Goal: Information Seeking & Learning: Learn about a topic

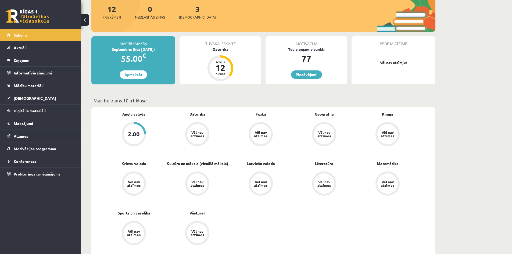
scroll to position [81, 0]
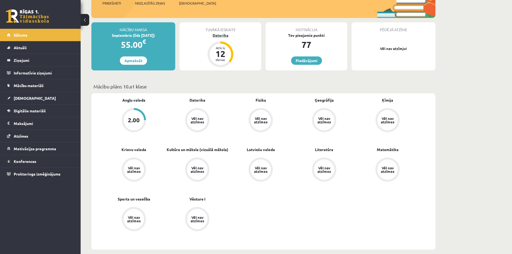
click at [220, 51] on div "12" at bounding box center [220, 53] width 16 height 9
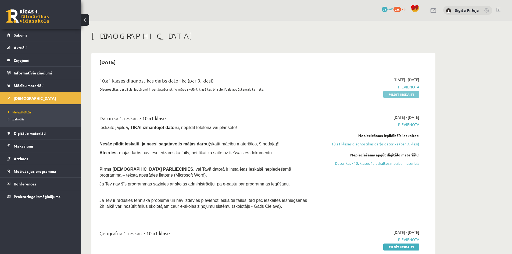
click at [404, 94] on link "Pildīt ieskaiti" at bounding box center [401, 94] width 36 height 7
click at [17, 34] on span "Sākums" at bounding box center [21, 35] width 14 height 5
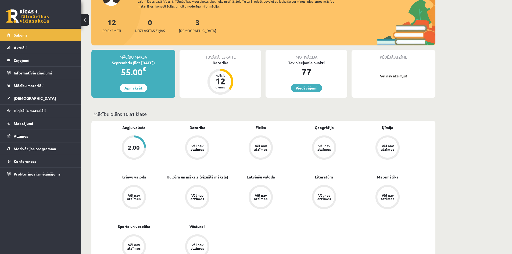
scroll to position [54, 0]
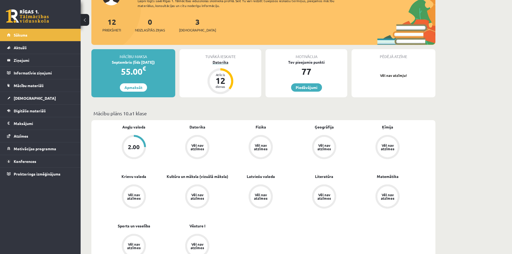
click at [222, 75] on div "Atlicis" at bounding box center [220, 74] width 16 height 3
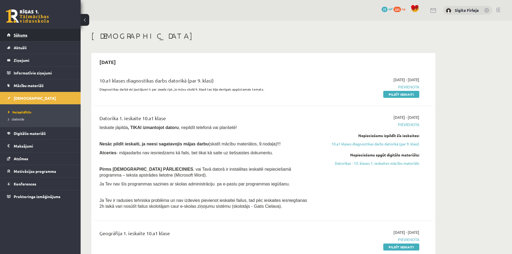
click at [17, 35] on span "Sākums" at bounding box center [21, 35] width 14 height 5
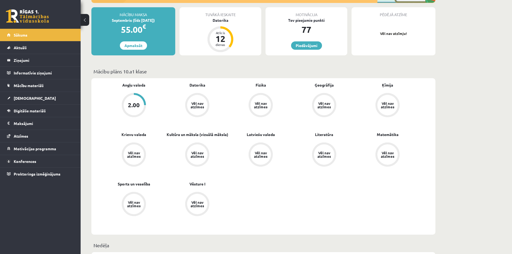
scroll to position [108, 0]
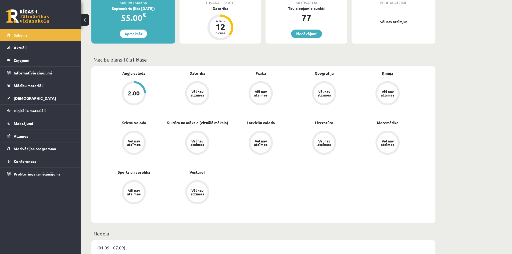
click at [326, 83] on div "Vēl nav atzīmes" at bounding box center [324, 93] width 24 height 24
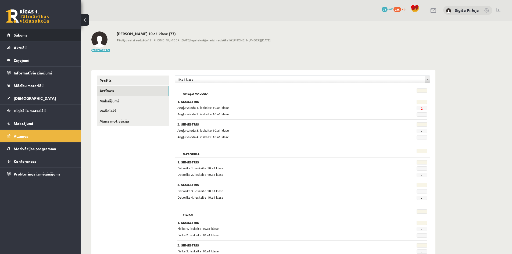
click at [24, 36] on span "Sākums" at bounding box center [21, 35] width 14 height 5
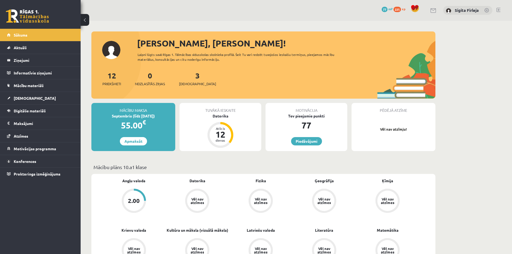
click at [305, 126] on div "77" at bounding box center [307, 125] width 82 height 13
click at [397, 9] on span "225" at bounding box center [398, 9] width 8 height 5
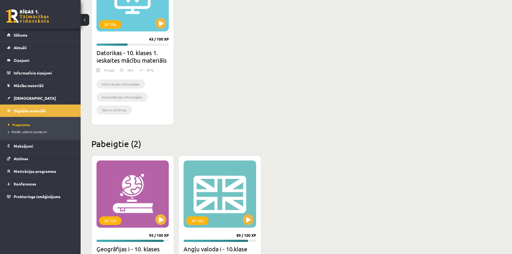
scroll to position [145, 0]
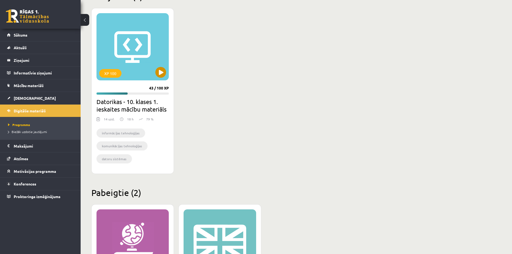
click at [137, 42] on div "XP 100" at bounding box center [133, 46] width 72 height 67
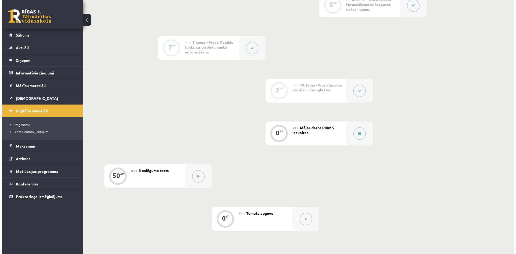
scroll to position [538, 0]
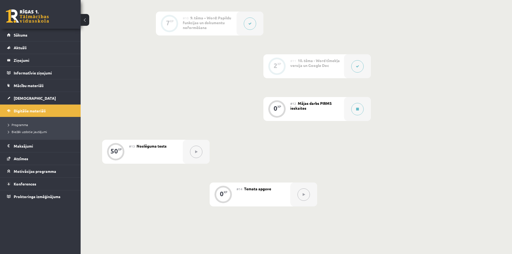
click at [329, 110] on div "#12 Mājas darbs PIRMS ieskaites" at bounding box center [317, 109] width 54 height 24
click at [360, 109] on button at bounding box center [357, 109] width 12 height 12
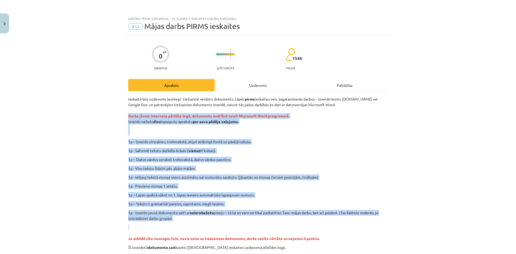
drag, startPoint x: 124, startPoint y: 115, endPoint x: 351, endPoint y: 227, distance: 252.8
click at [351, 227] on div "0 XP Saņemsi Ļoti grūts 1546 pilda Apraksts Uzdevums Palīdzība Ieskaitē būs uzd…" at bounding box center [258, 167] width 266 height 263
copy div "Darbs jāveic interneta pārlūka logā, dokumentu nedrīkst taisīt Microsoft Word p…"
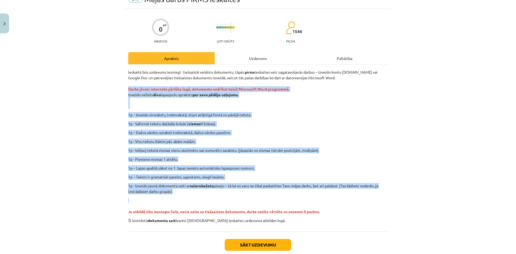
scroll to position [54, 0]
